Goal: Information Seeking & Learning: Learn about a topic

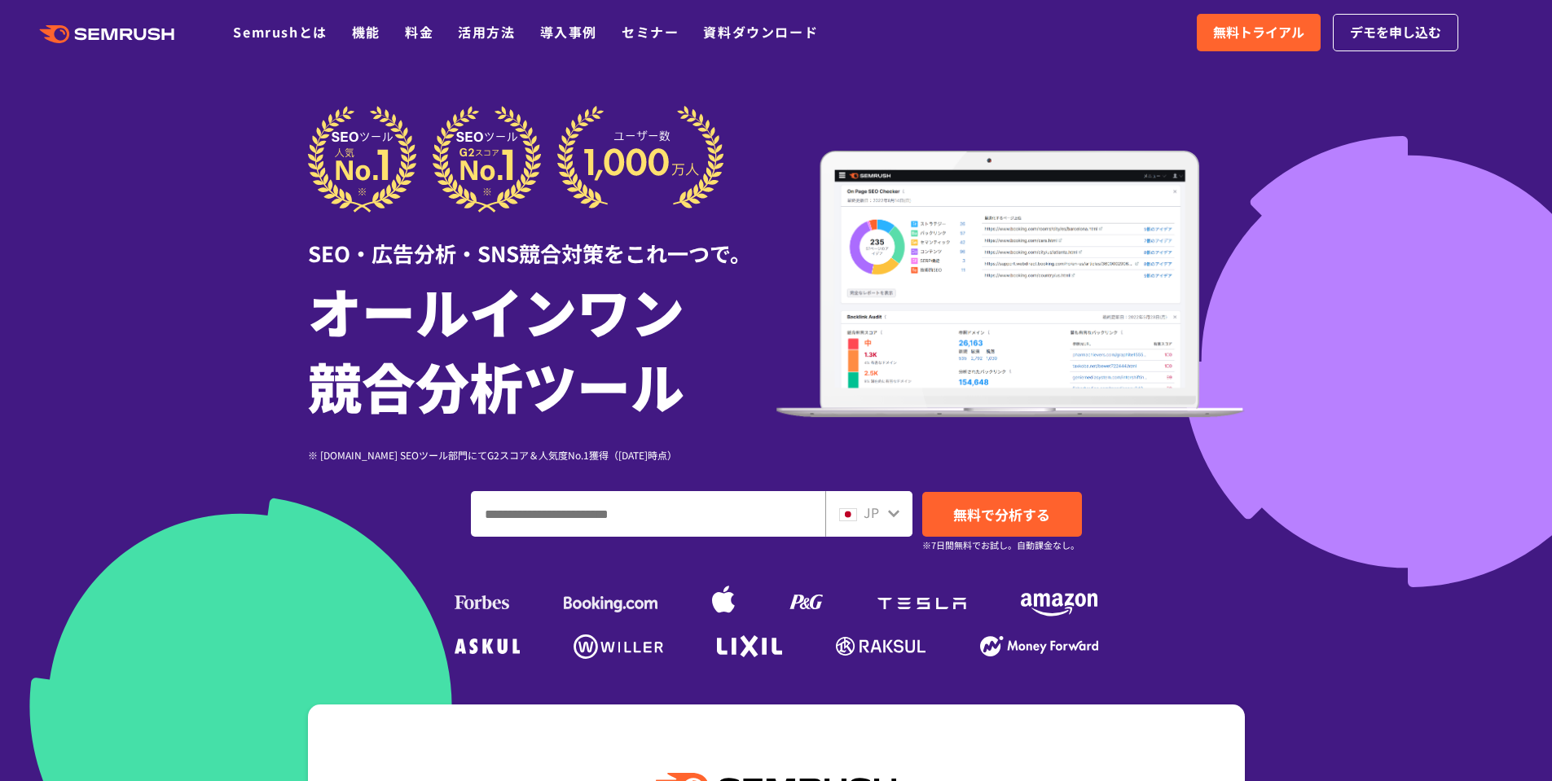
click at [416, 27] on link "料金" at bounding box center [419, 32] width 29 height 20
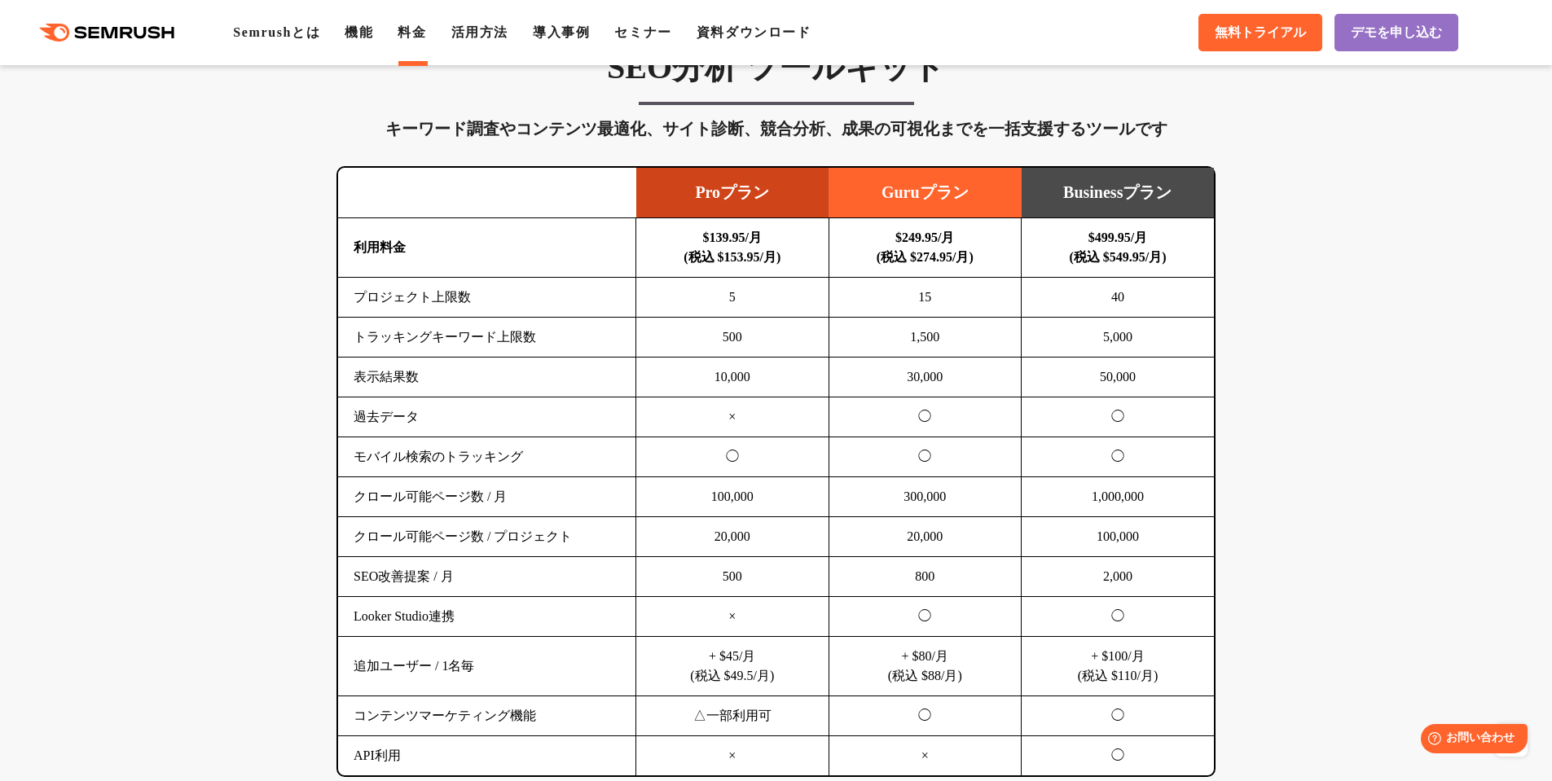
scroll to position [974, 0]
drag, startPoint x: 737, startPoint y: 294, endPoint x: 727, endPoint y: 293, distance: 10.7
click at [727, 293] on td "5" at bounding box center [732, 297] width 193 height 40
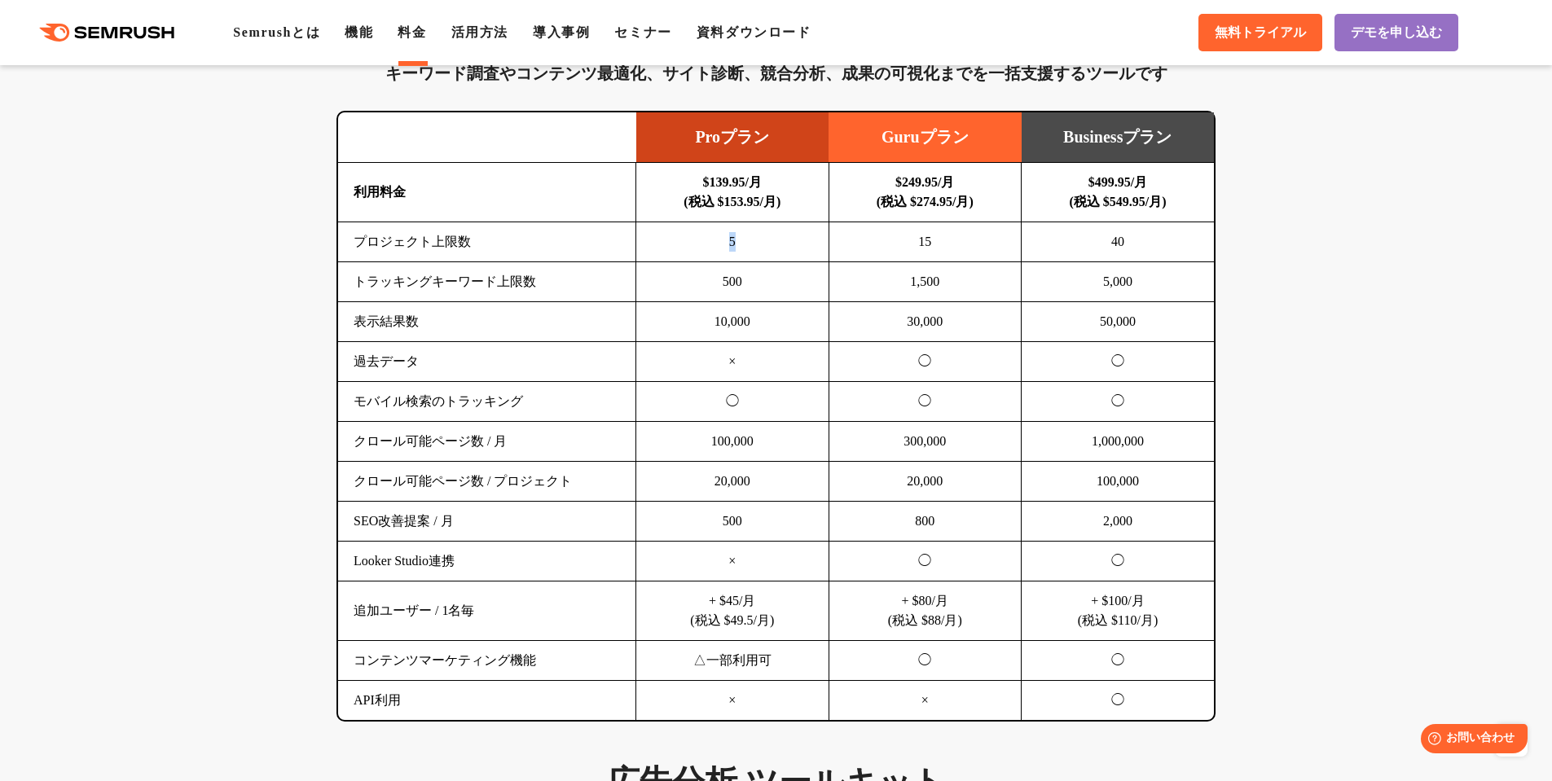
scroll to position [1028, 0]
click at [740, 261] on td "5" at bounding box center [732, 243] width 193 height 40
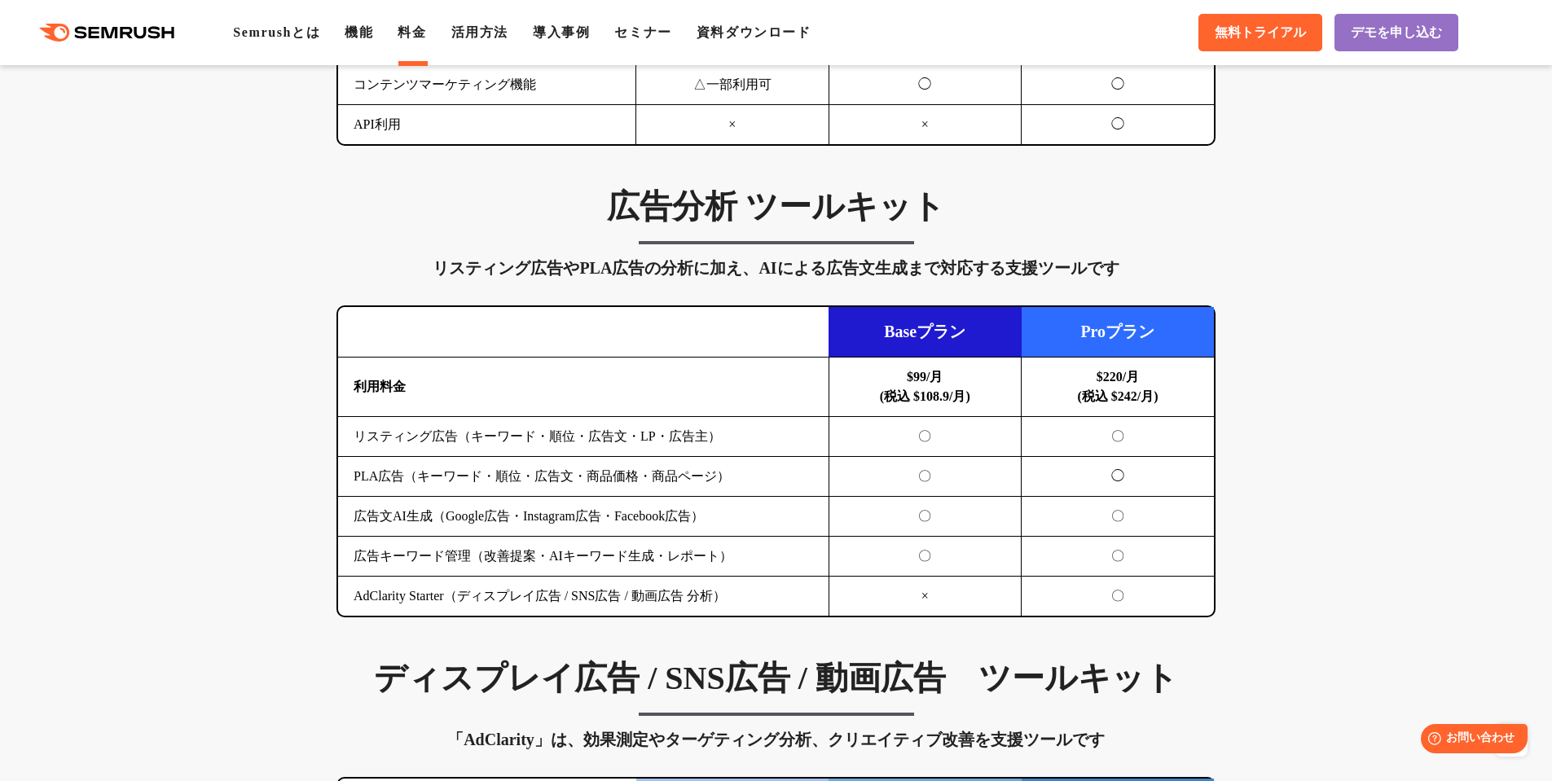
scroll to position [1608, 0]
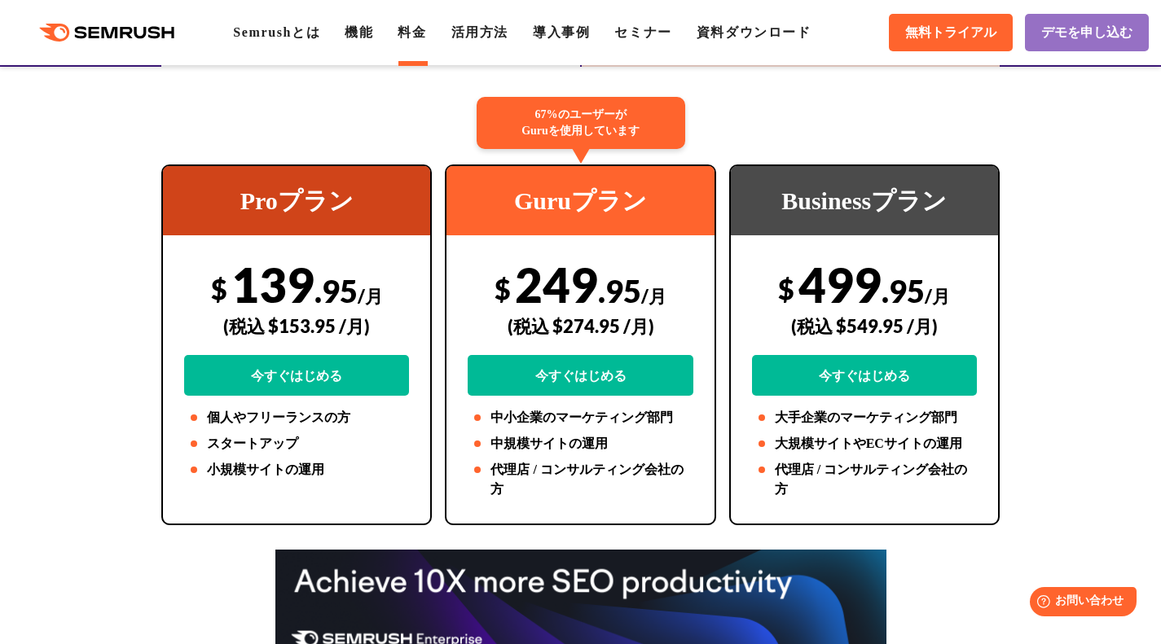
scroll to position [306, 0]
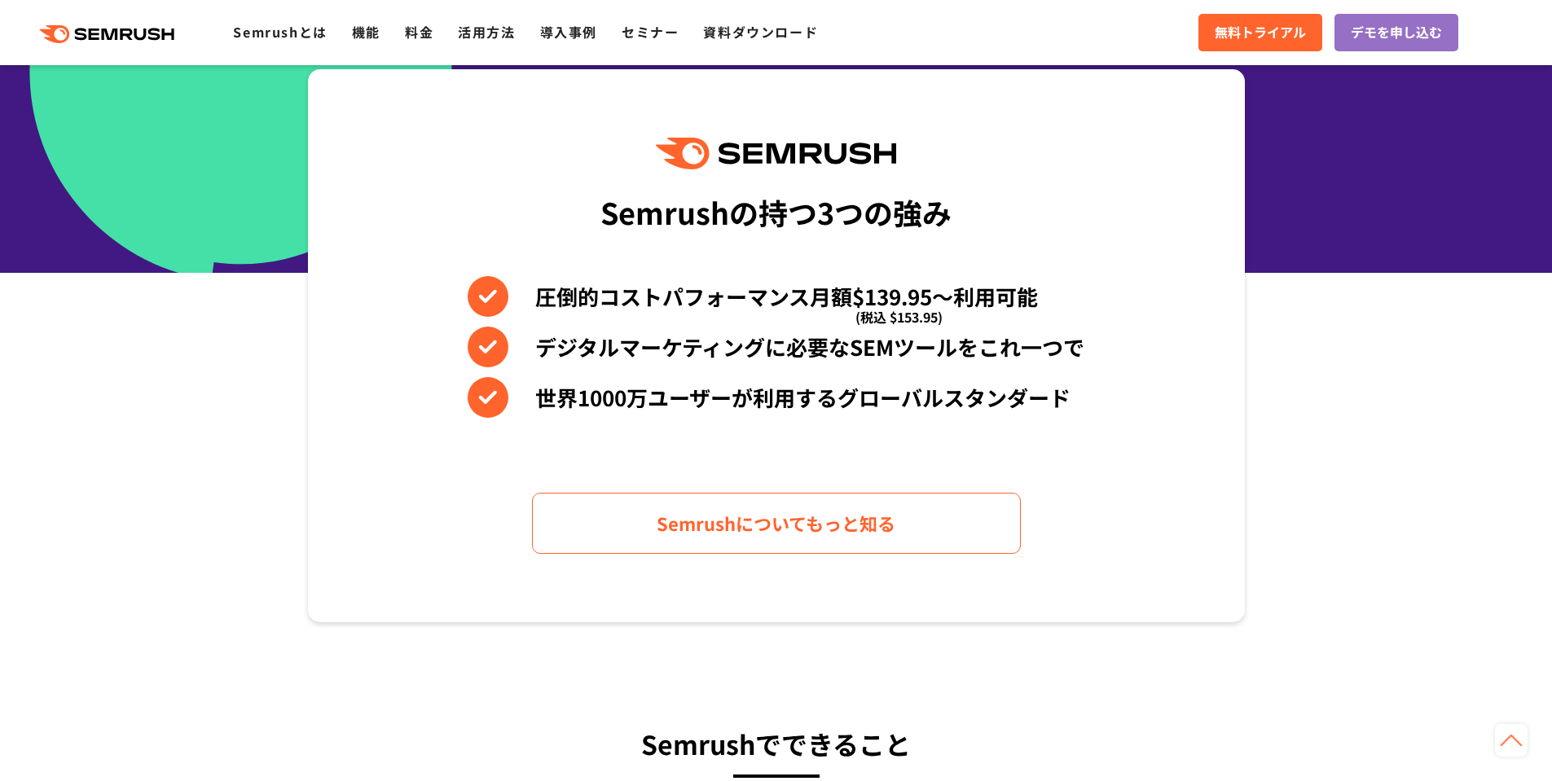
scroll to position [642, 0]
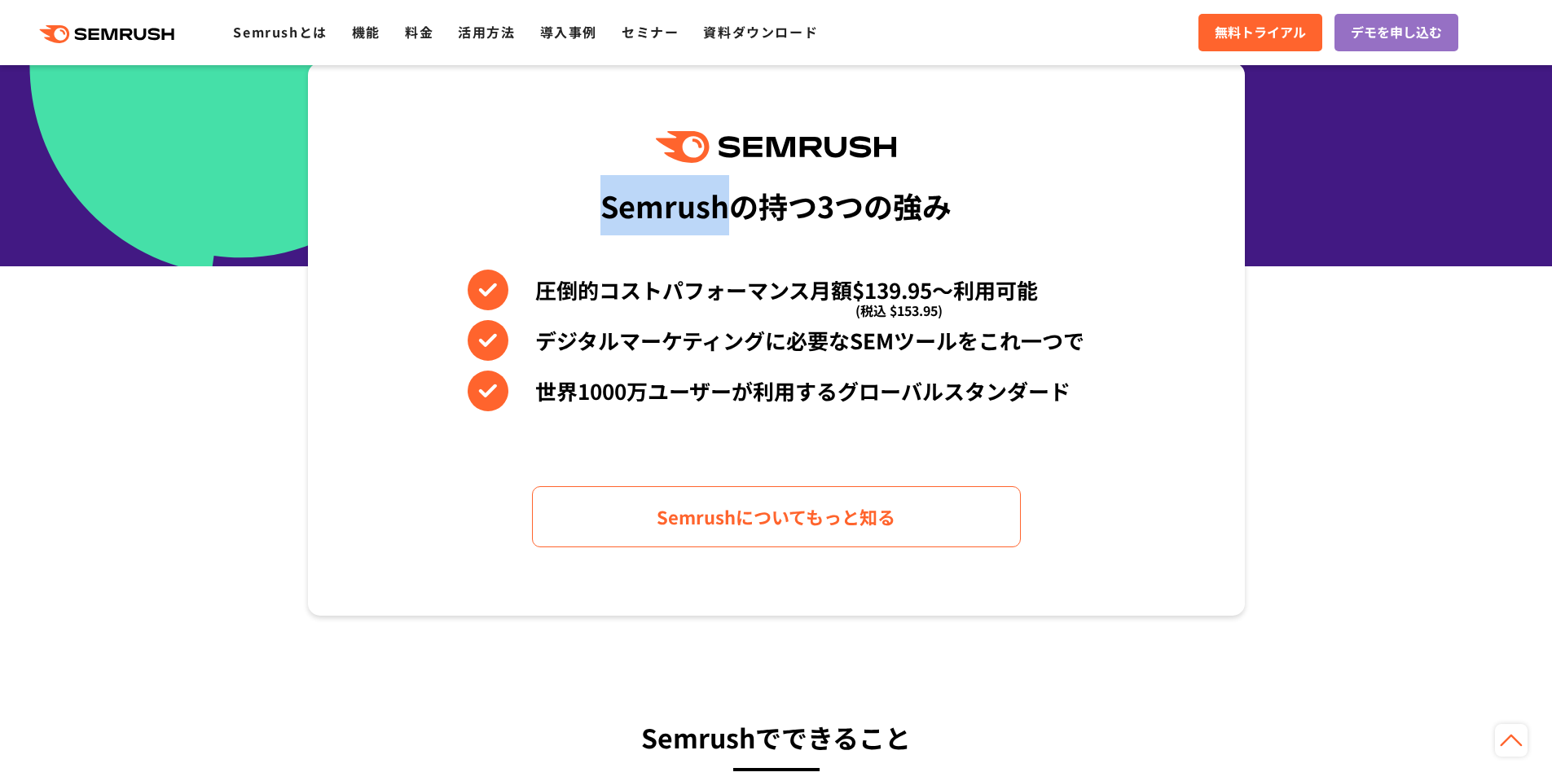
drag, startPoint x: 601, startPoint y: 205, endPoint x: 734, endPoint y: 215, distance: 133.2
click at [734, 215] on div "Semrushの持つ3つの強み" at bounding box center [775, 205] width 351 height 60
copy div "Semrush"
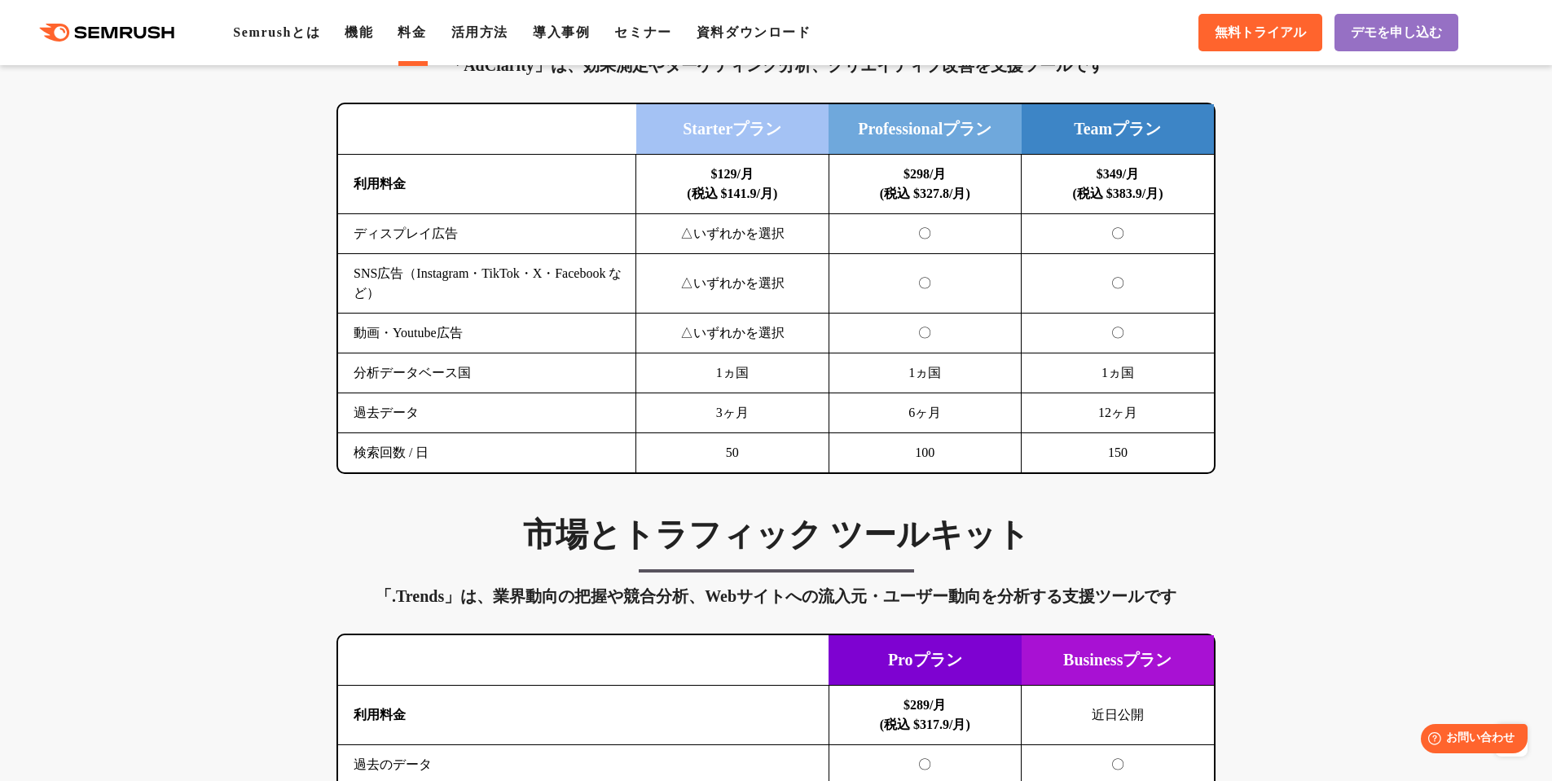
scroll to position [2281, 0]
